Goal: Transaction & Acquisition: Obtain resource

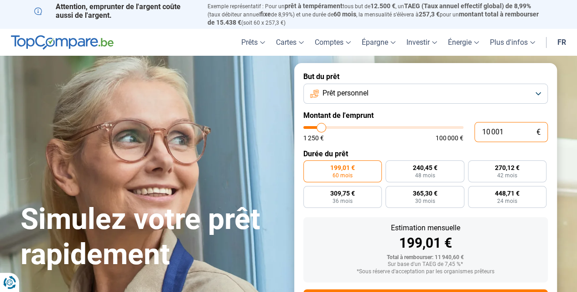
drag, startPoint x: 515, startPoint y: 133, endPoint x: 455, endPoint y: 133, distance: 60.2
click at [455, 133] on div "10 001 € 1 250 € 100 000 €" at bounding box center [425, 132] width 245 height 20
type input "1"
type input "1250"
type input "10"
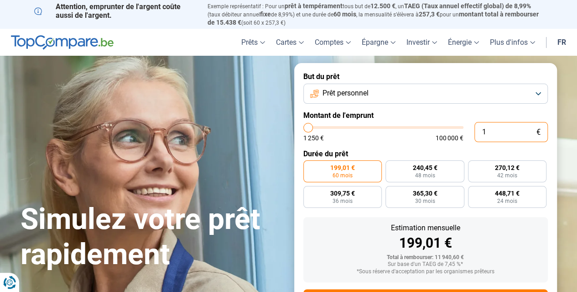
type input "1250"
type input "100"
type input "1250"
type input "1 000"
type input "1250"
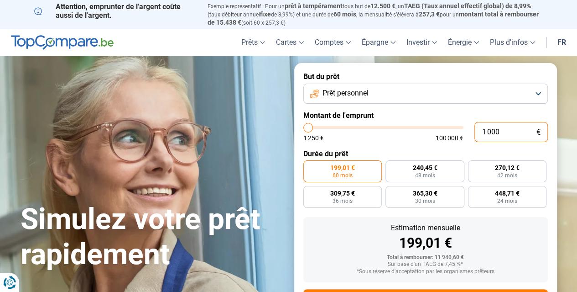
type input "1 250"
type input "1250"
radio input "true"
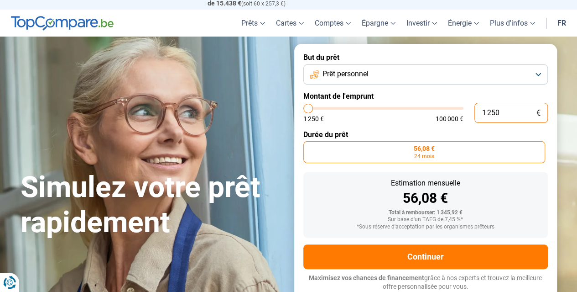
scroll to position [20, 0]
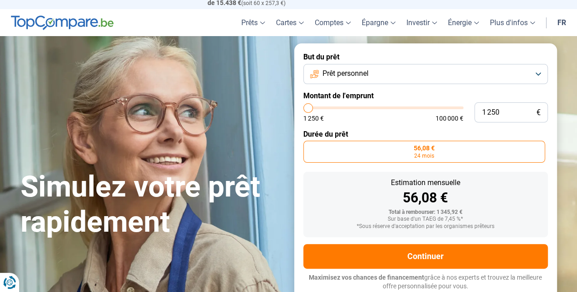
click at [405, 128] on form "But du prêt Prêt personnel Montant de l'emprunt 1 250 € 1 250 € 100 000 € Durée…" at bounding box center [425, 171] width 263 height 256
click at [448, 159] on label "56,08 € 24 mois" at bounding box center [424, 152] width 242 height 22
click at [309, 146] on input "56,08 € 24 mois" at bounding box center [306, 144] width 6 height 6
click at [437, 154] on label "56,08 € 24 mois" at bounding box center [424, 152] width 242 height 22
click at [309, 146] on input "56,08 € 24 mois" at bounding box center [306, 144] width 6 height 6
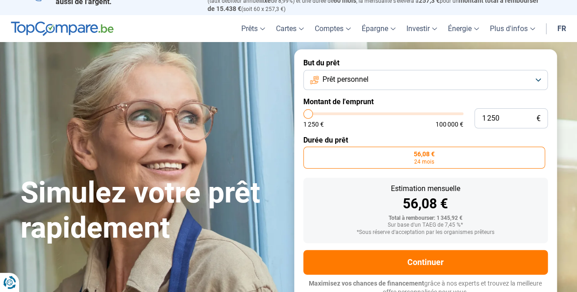
scroll to position [0, 0]
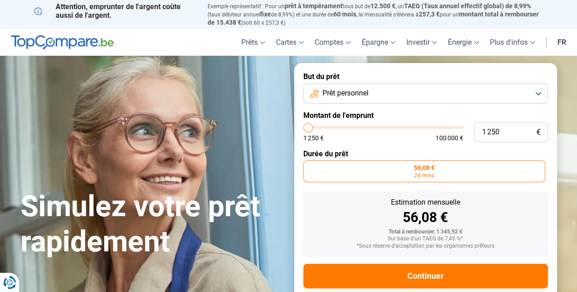
click at [432, 169] on span "56,08 €" at bounding box center [424, 167] width 21 height 6
click at [309, 166] on input "56,08 € 24 mois" at bounding box center [306, 163] width 6 height 6
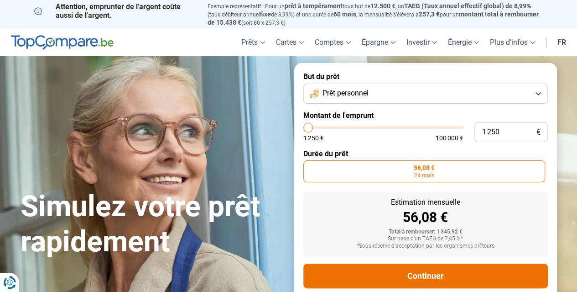
click at [420, 275] on button "Continuer" at bounding box center [425, 275] width 245 height 25
